Goal: Browse casually

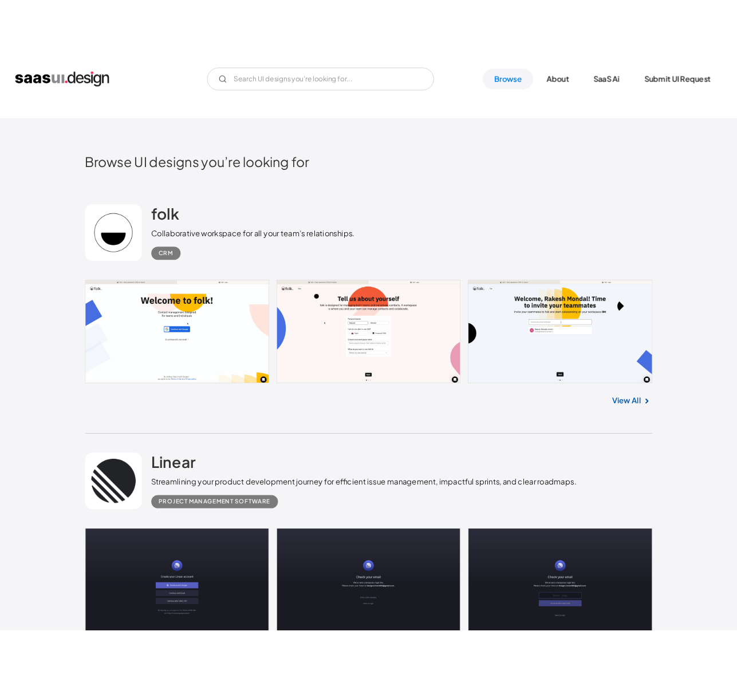
scroll to position [558, 0]
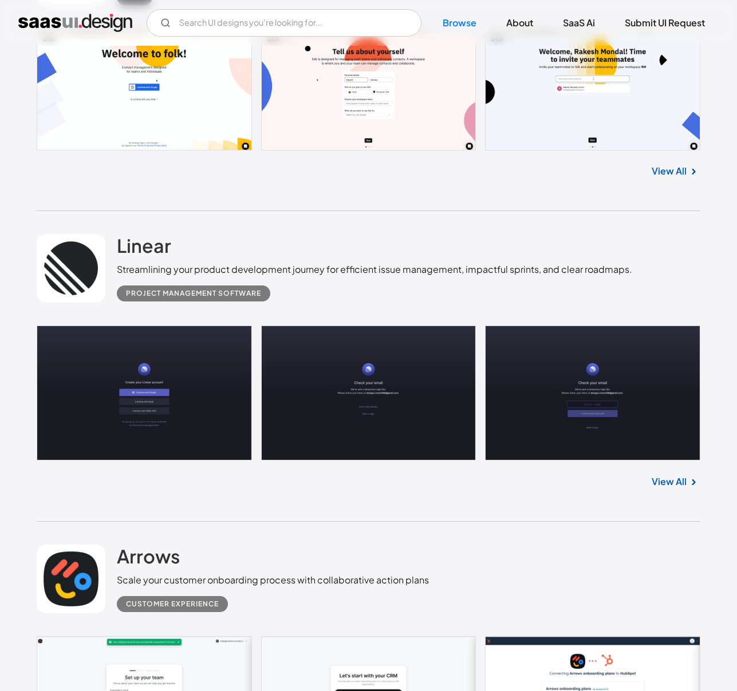
click at [675, 473] on div "View All" at bounding box center [368, 480] width 663 height 38
click at [674, 480] on link "View All" at bounding box center [668, 482] width 35 height 14
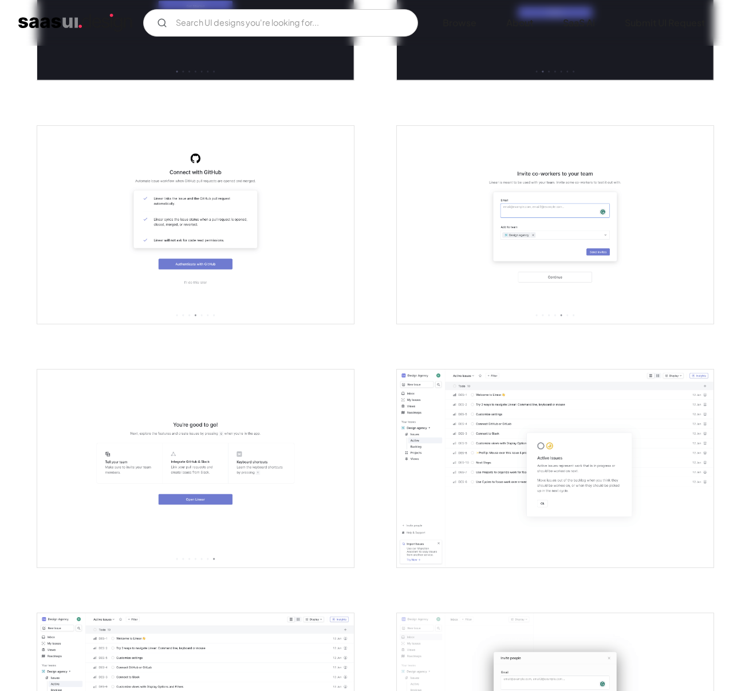
scroll to position [540, 0]
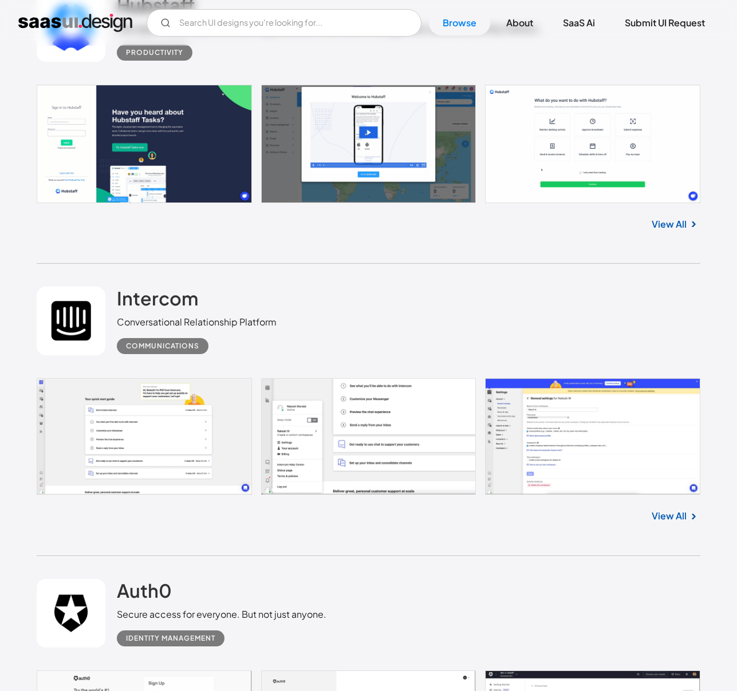
scroll to position [8506, 0]
